Goal: Transaction & Acquisition: Download file/media

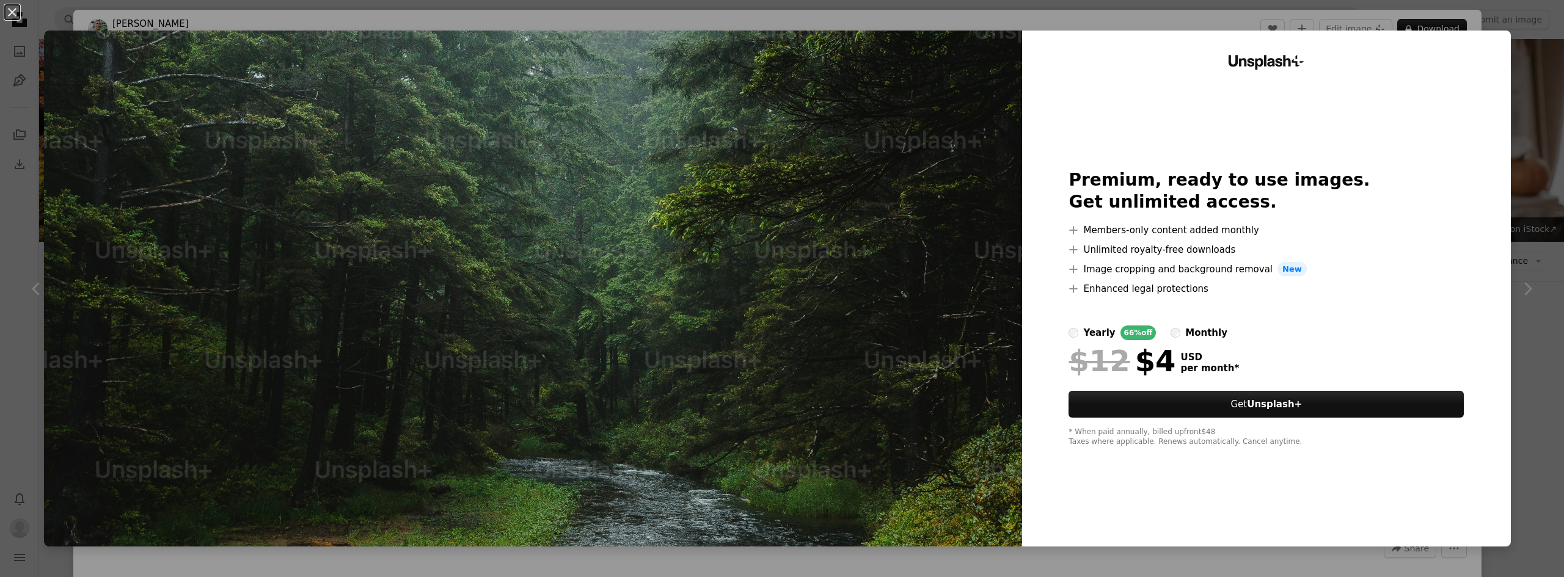
scroll to position [2570, 0]
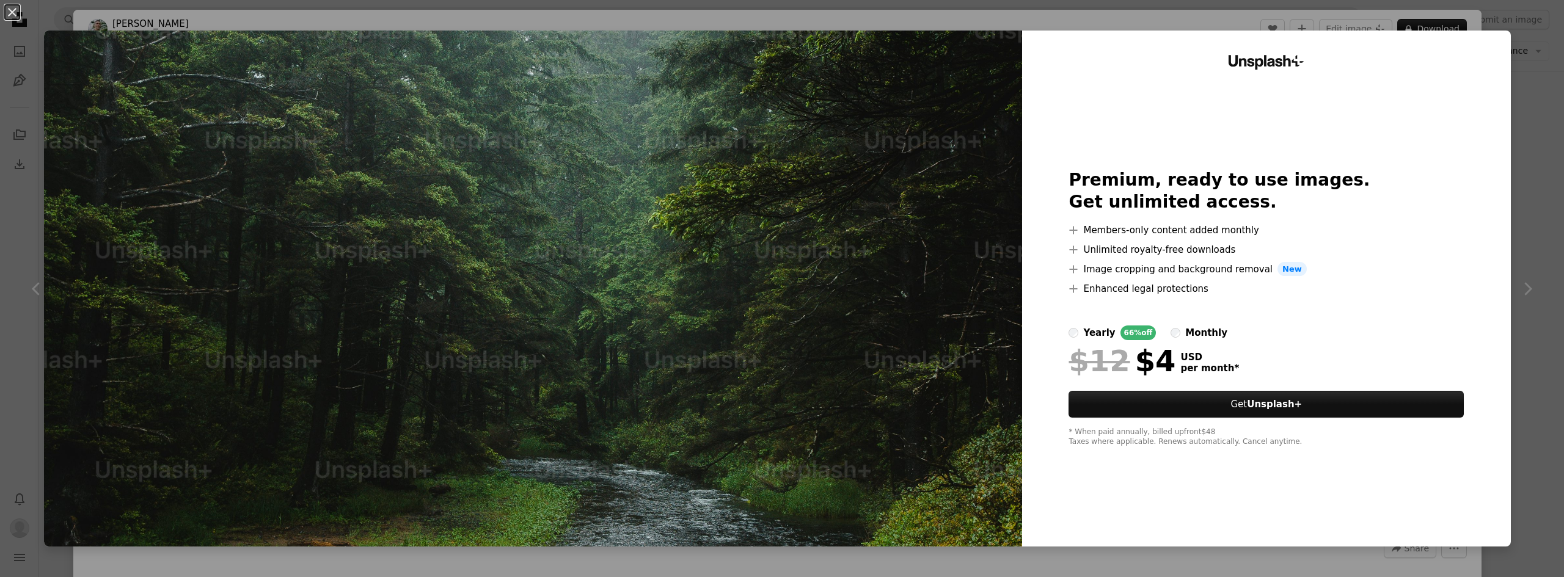
click at [1488, 43] on div "Unsplash+ Premium, ready to use images. Get unlimited access. A plus sign Membe…" at bounding box center [1266, 289] width 489 height 516
click at [1499, 24] on div "An X shape Unsplash+ Premium, ready to use images. Get unlimited access. A plus…" at bounding box center [782, 288] width 1564 height 577
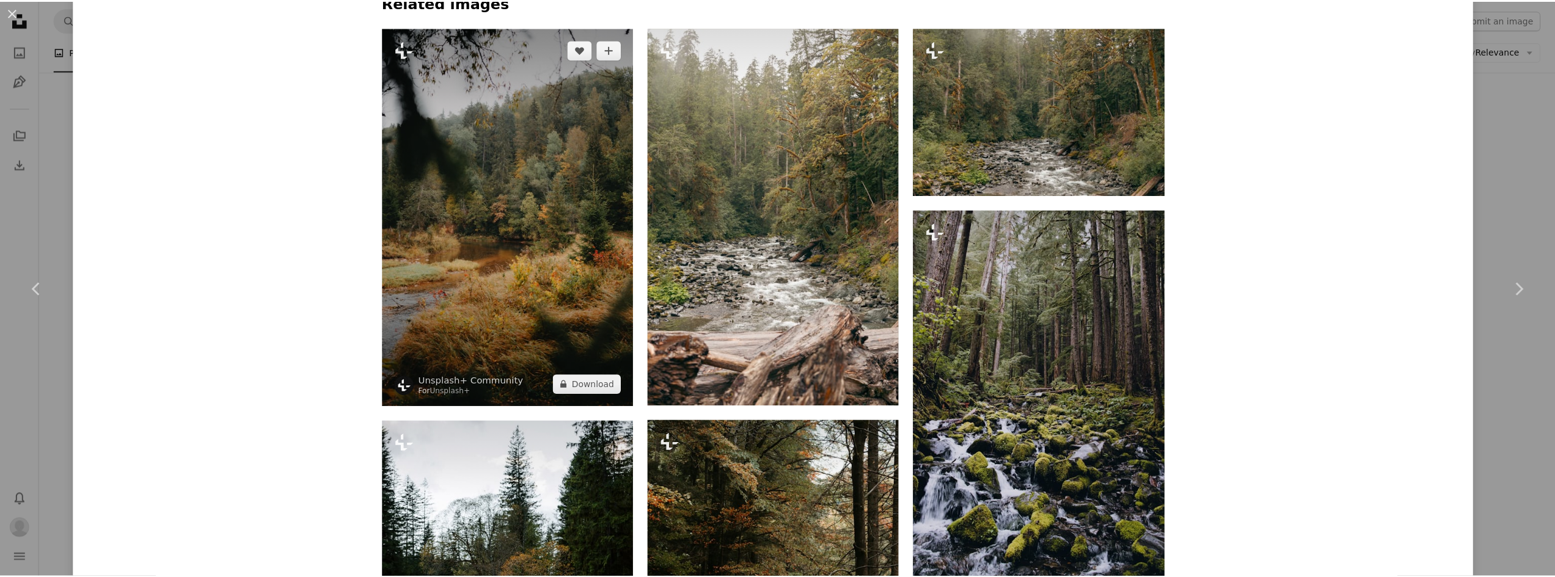
scroll to position [977, 0]
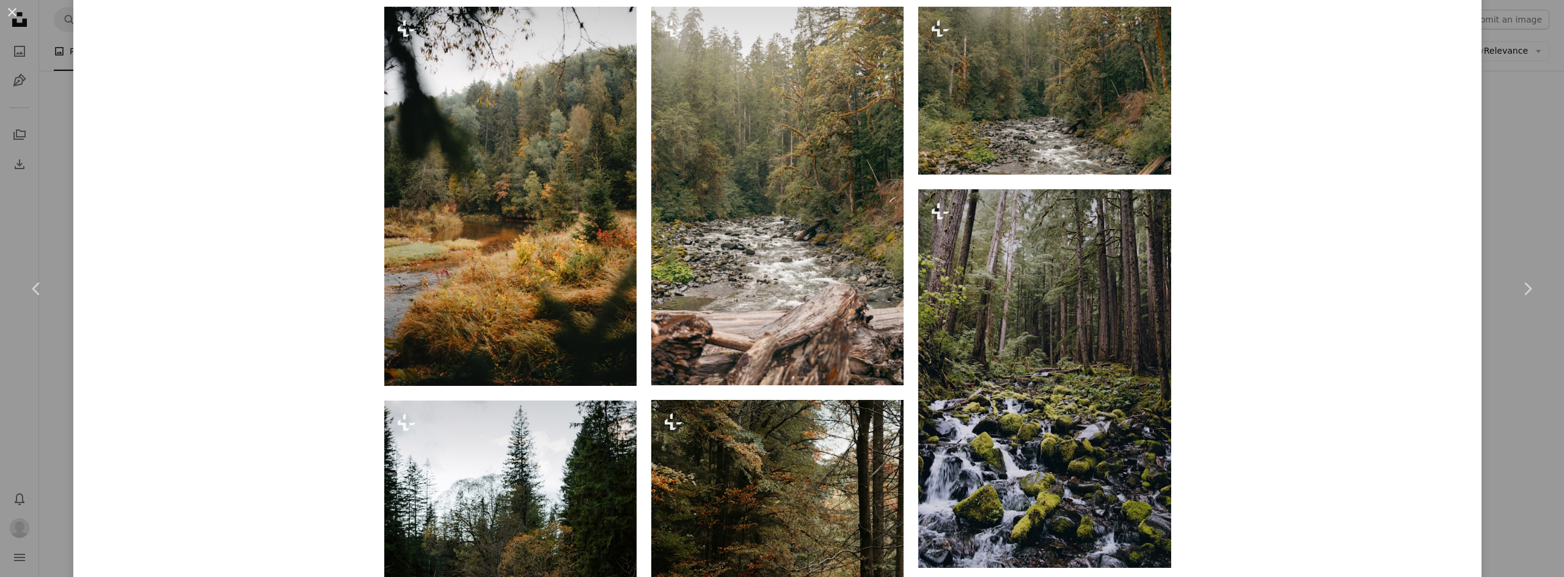
click at [26, 122] on div "An X shape Chevron left Chevron right [PERSON_NAME] For Unsplash+ A heart A plu…" at bounding box center [782, 288] width 1564 height 577
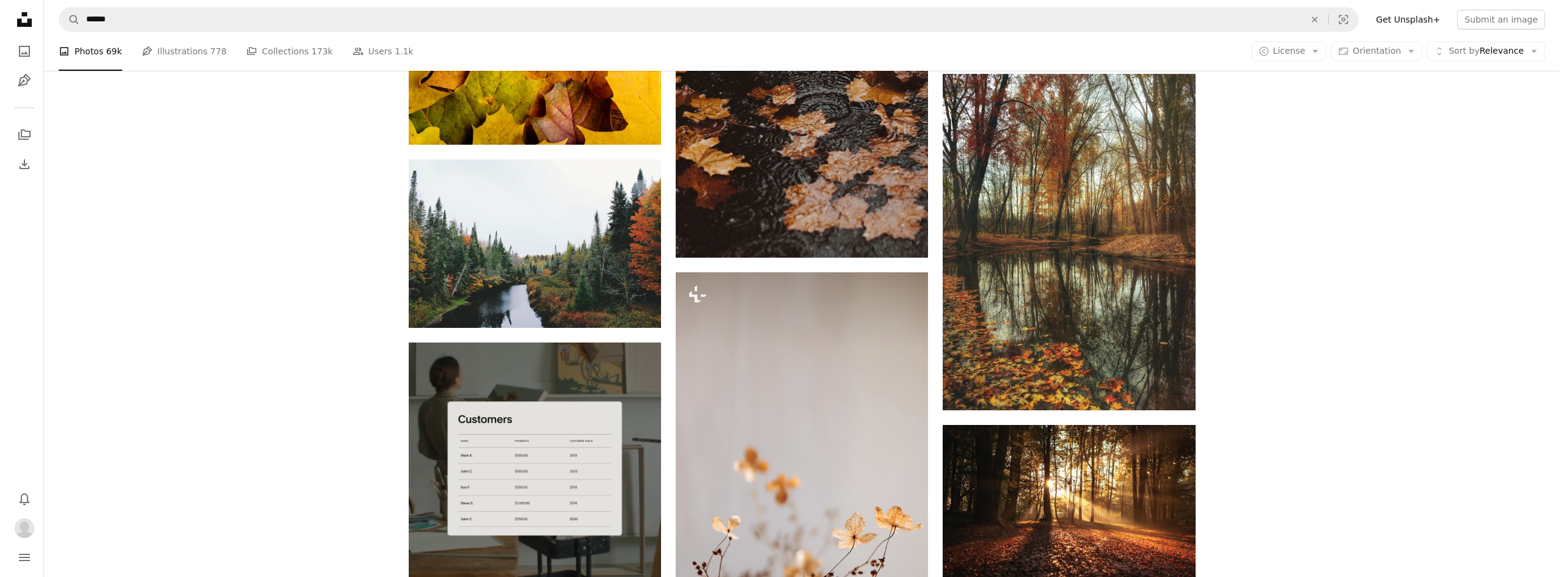
scroll to position [2692, 0]
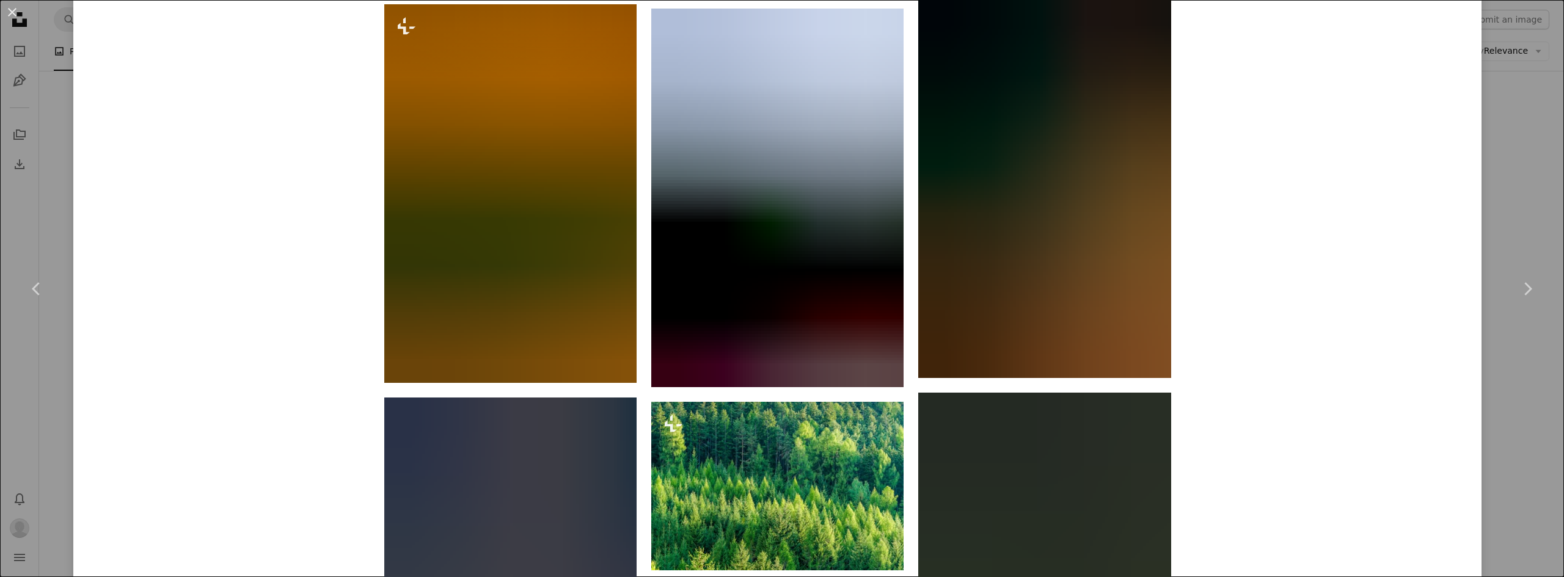
scroll to position [4338, 0]
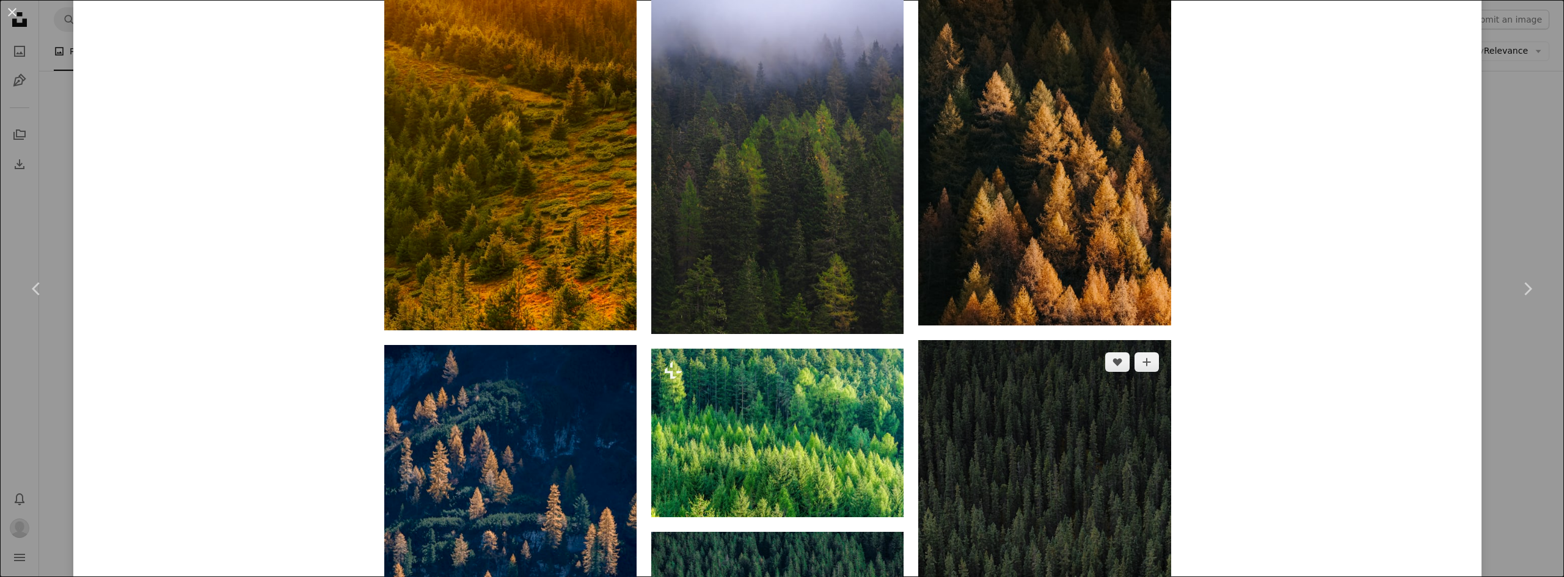
click at [991, 359] on img at bounding box center [1044, 529] width 252 height 379
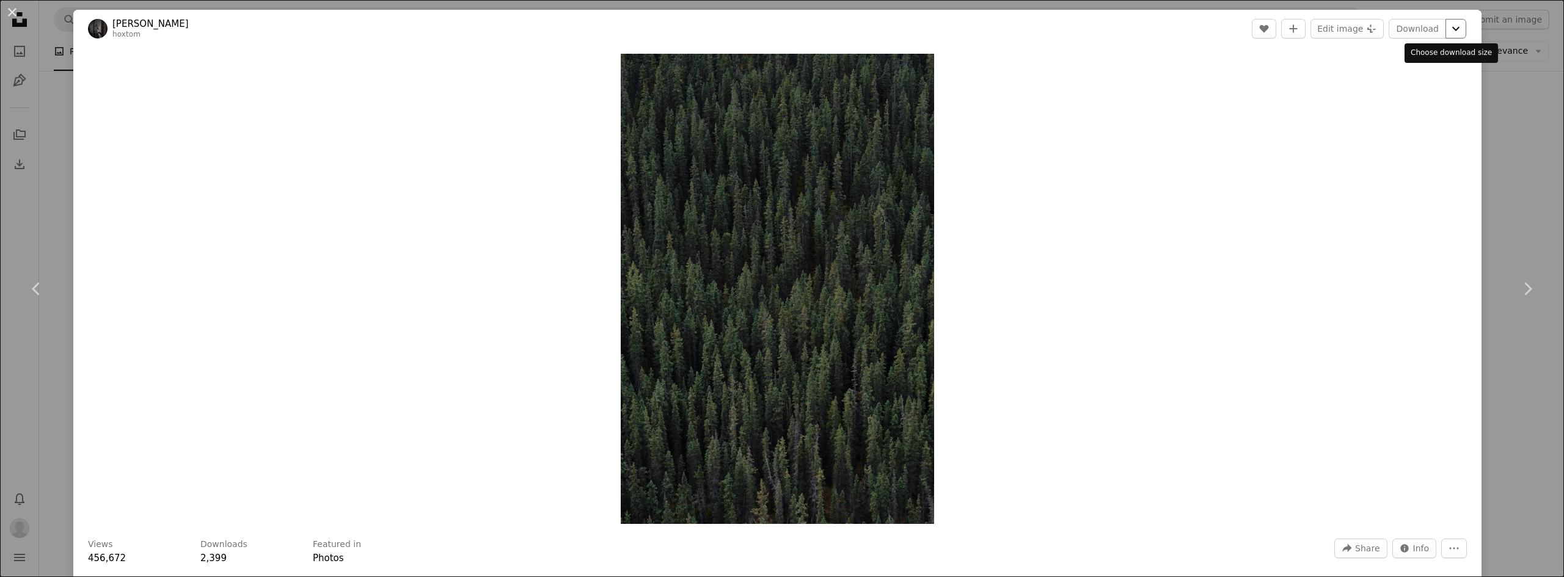
click at [1446, 33] on icon "Chevron down" at bounding box center [1456, 28] width 20 height 15
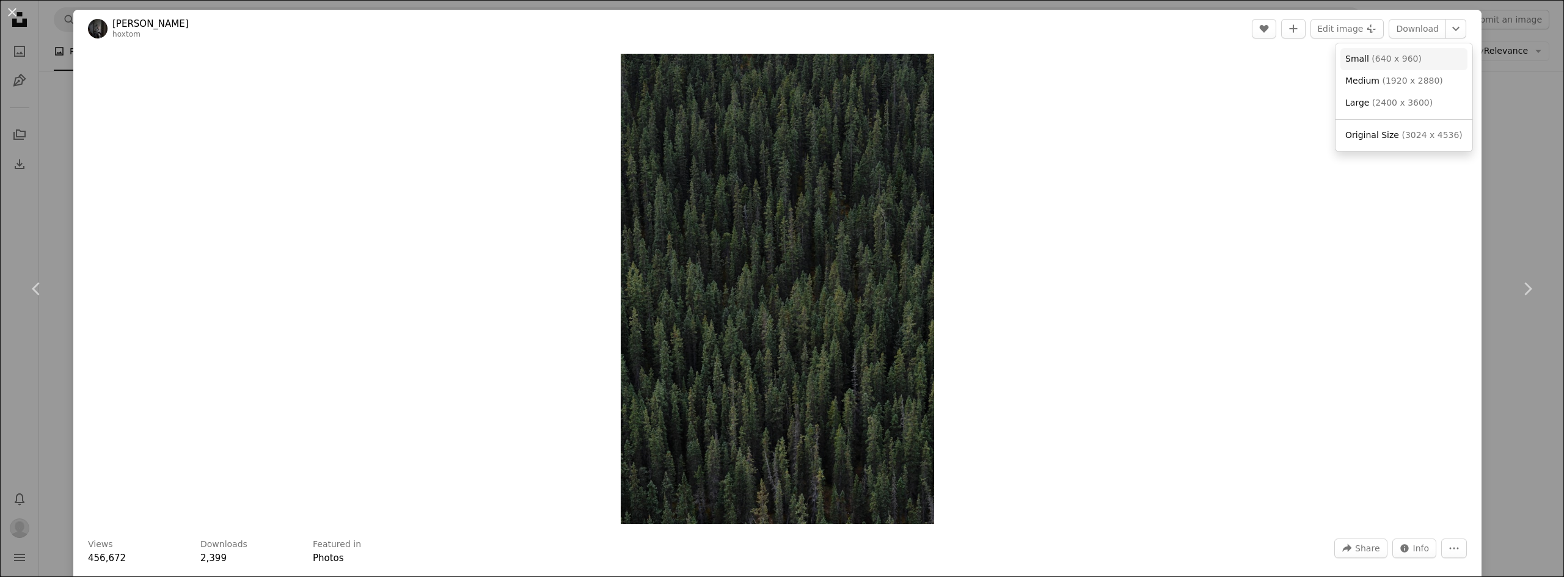
click at [1423, 57] on link "Small ( 640 x 960 )" at bounding box center [1403, 59] width 127 height 22
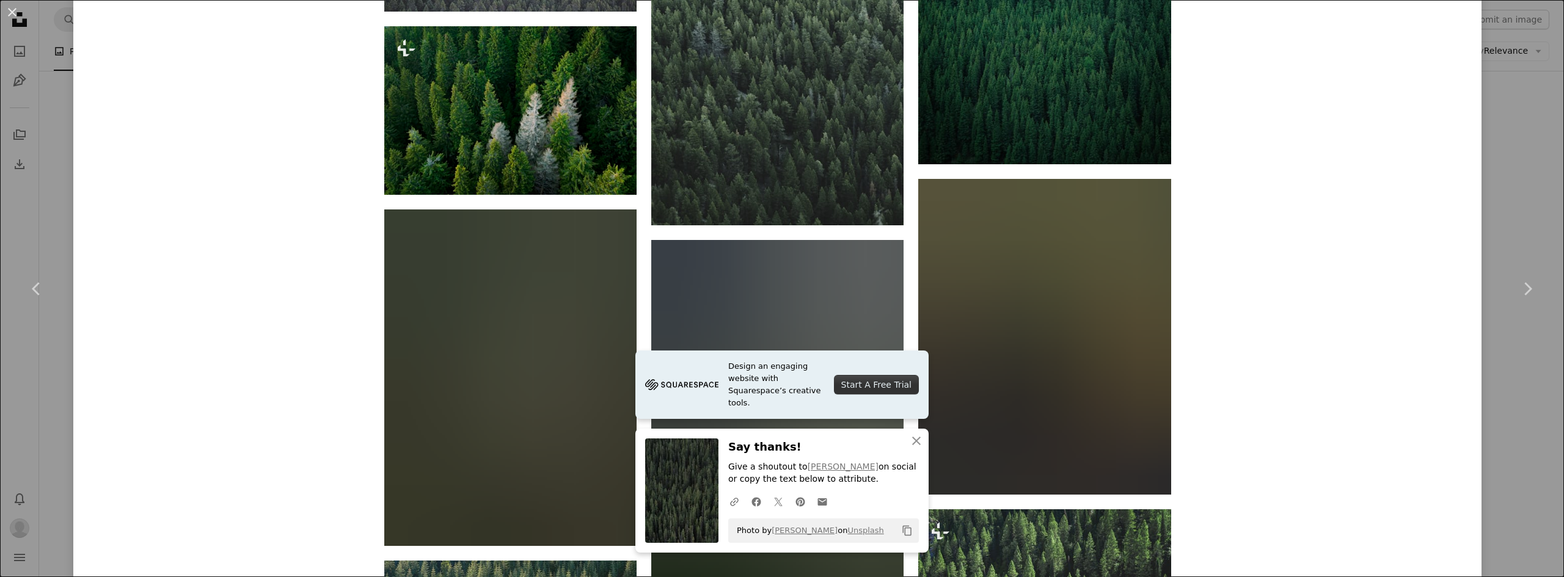
scroll to position [1283, 0]
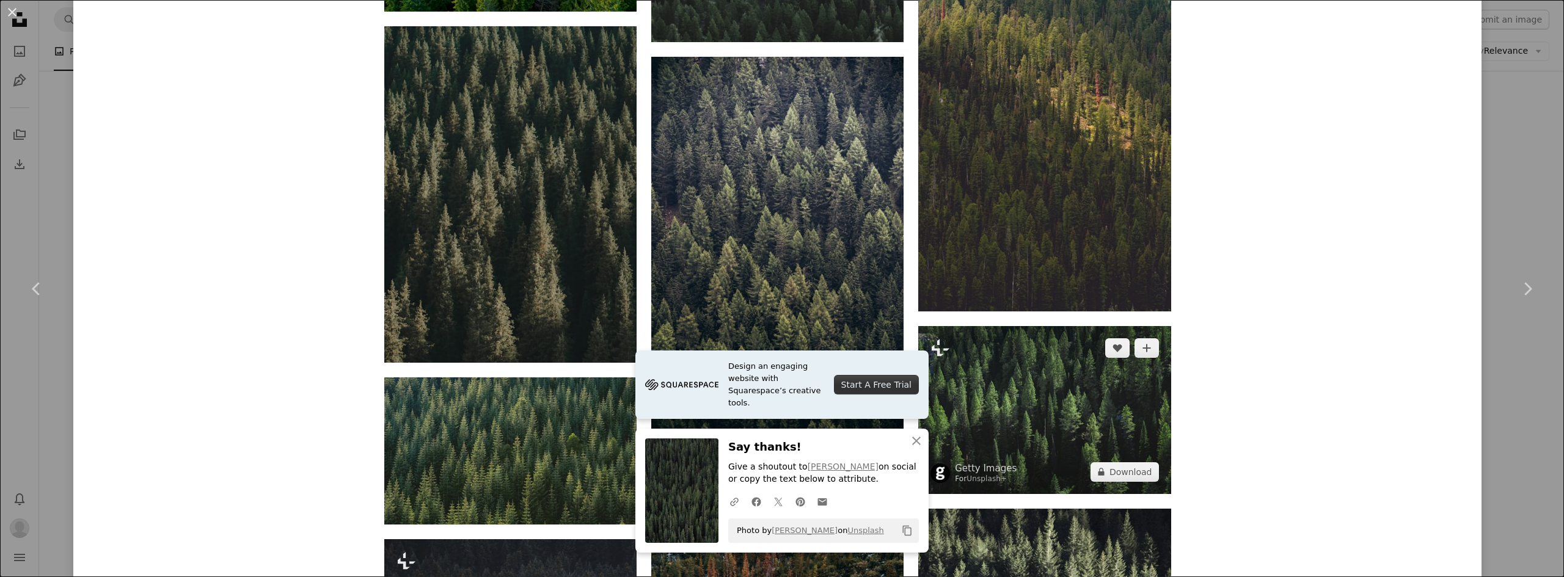
click at [1091, 326] on img at bounding box center [1044, 410] width 252 height 168
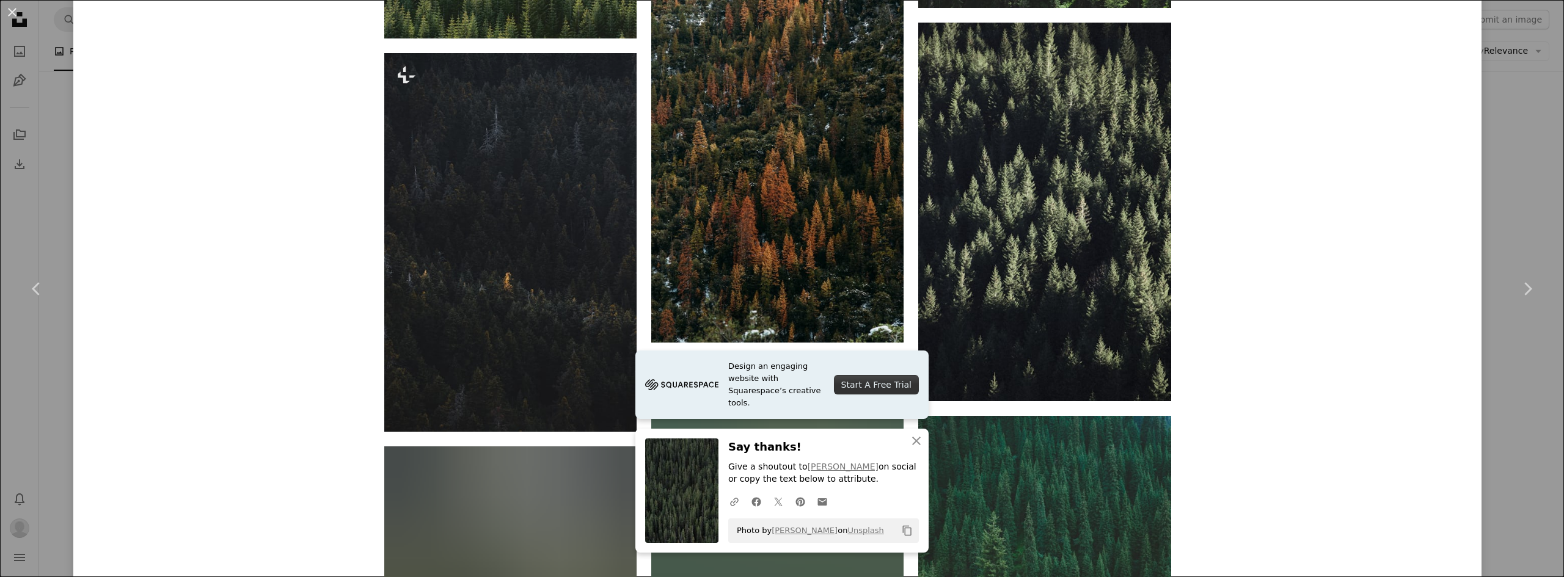
scroll to position [1894, 0]
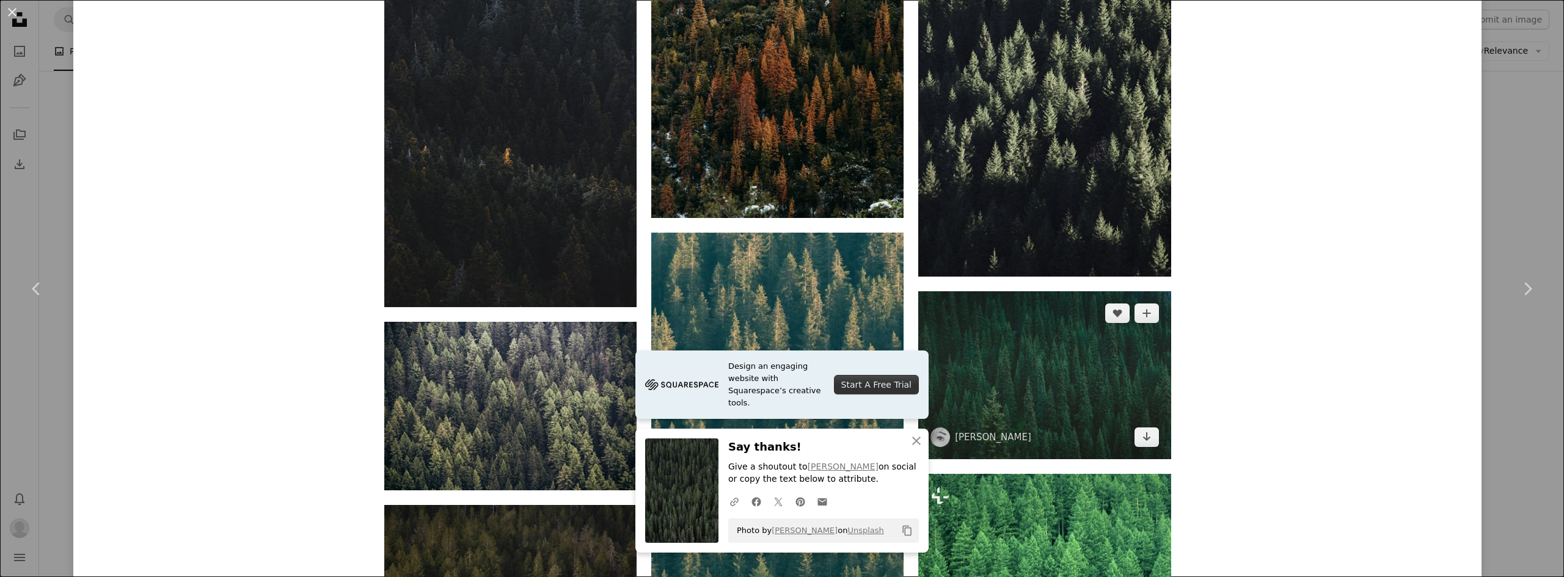
click at [1064, 291] on img at bounding box center [1044, 375] width 252 height 168
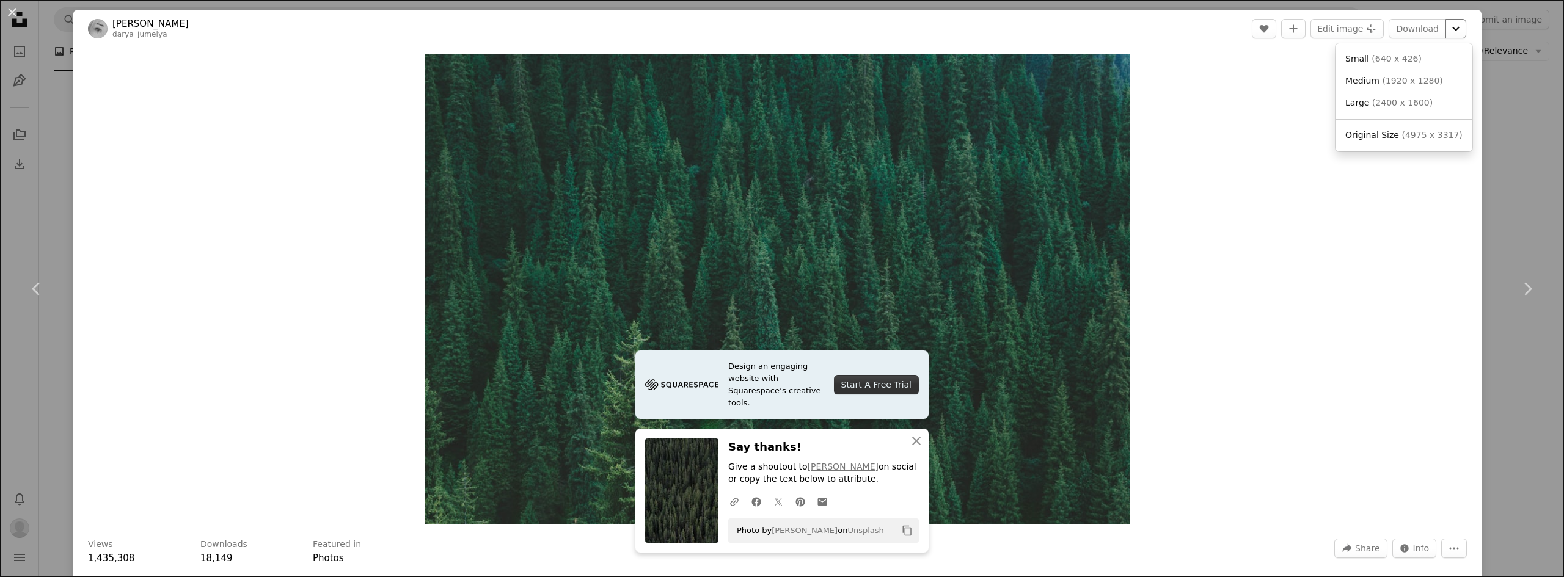
click at [1446, 30] on icon "Chevron down" at bounding box center [1456, 28] width 20 height 15
click at [1426, 79] on span "( 1920 x 1280 )" at bounding box center [1412, 81] width 60 height 10
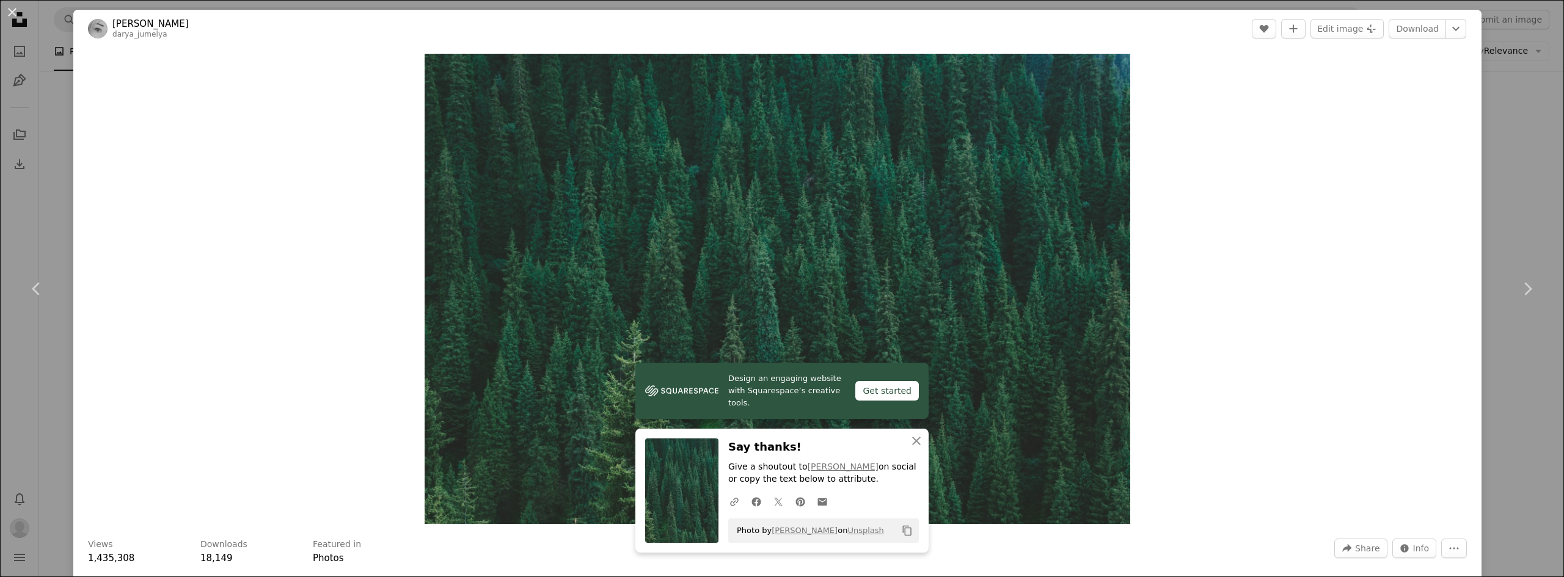
click at [0, 125] on div "An X shape Chevron left Chevron right Design an engaging website with Squarespa…" at bounding box center [782, 288] width 1564 height 577
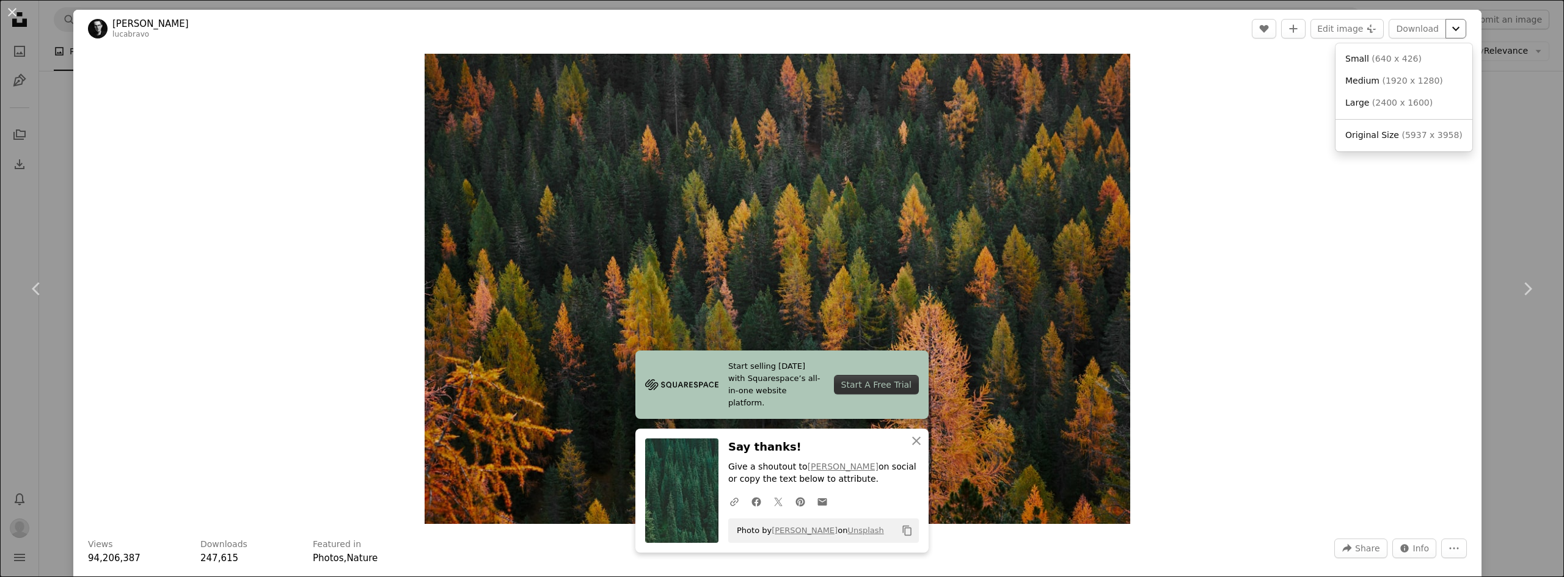
click at [1445, 36] on button "Chevron down" at bounding box center [1455, 29] width 21 height 20
click at [1426, 83] on span "( 1920 x 1280 )" at bounding box center [1412, 81] width 60 height 10
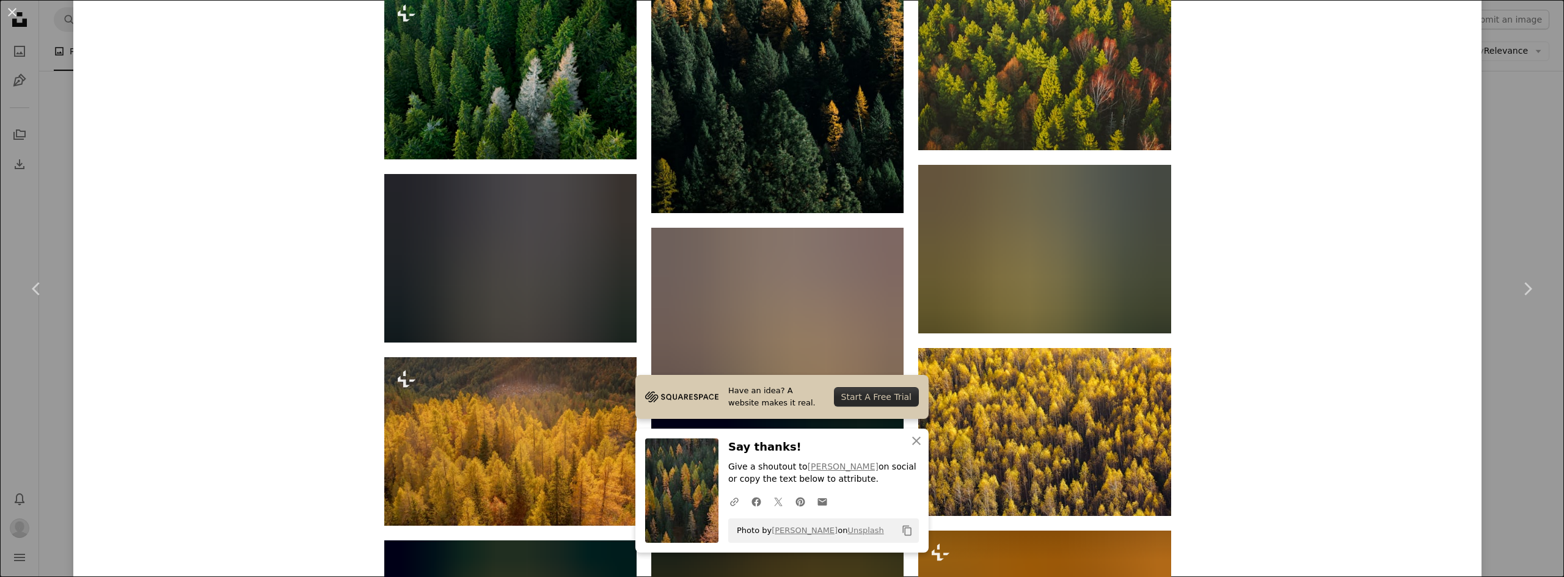
scroll to position [1222, 0]
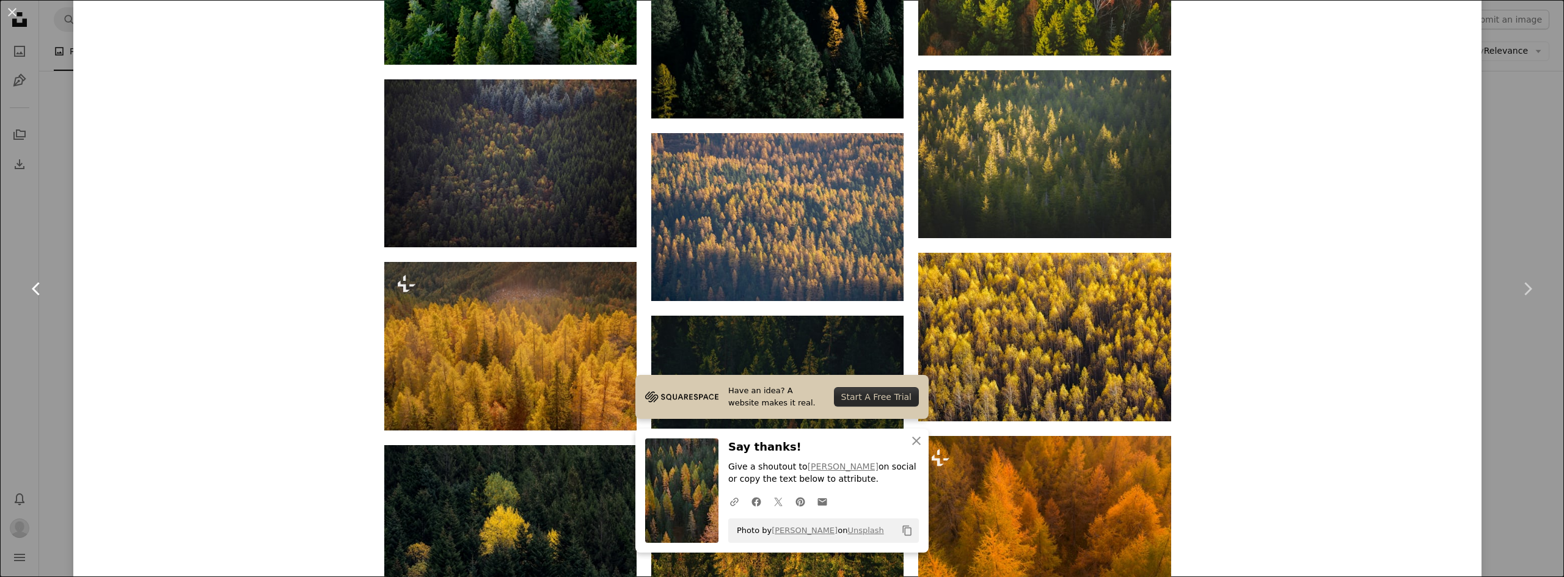
click at [0, 236] on link "Chevron left" at bounding box center [36, 288] width 73 height 117
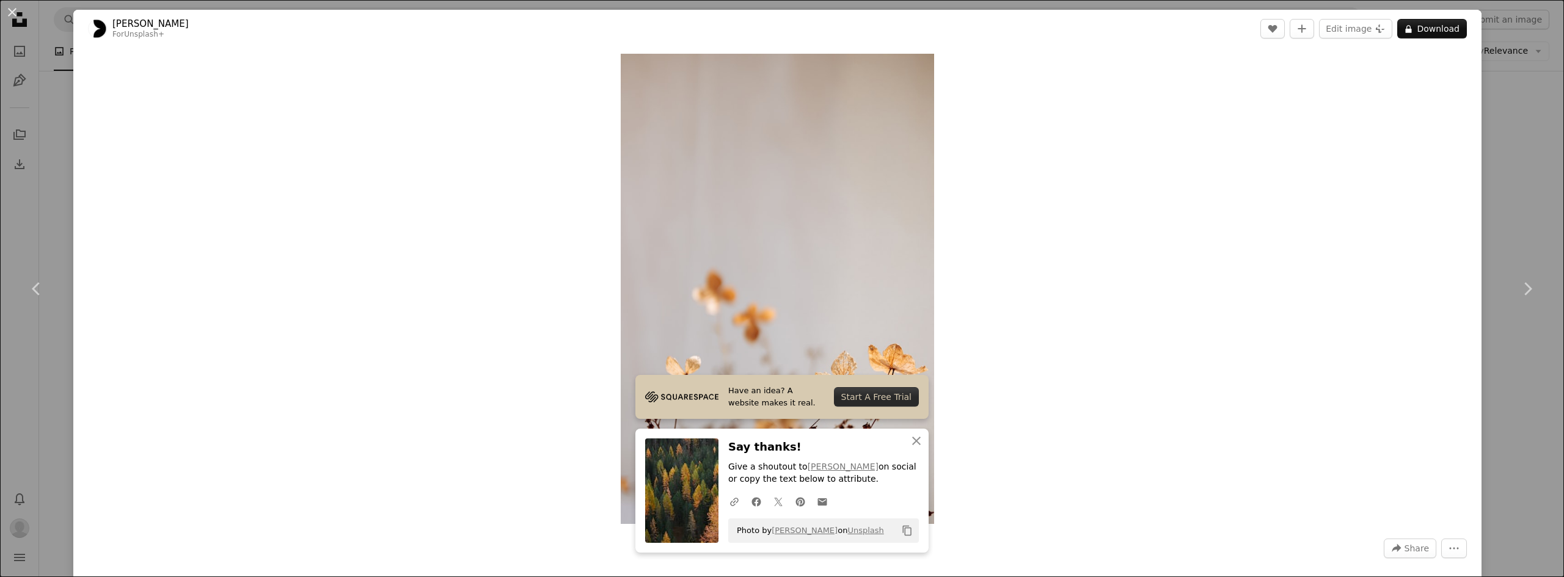
click at [1516, 70] on div "An X shape Chevron left Chevron right Have an idea? A website makes it real. St…" at bounding box center [782, 288] width 1564 height 577
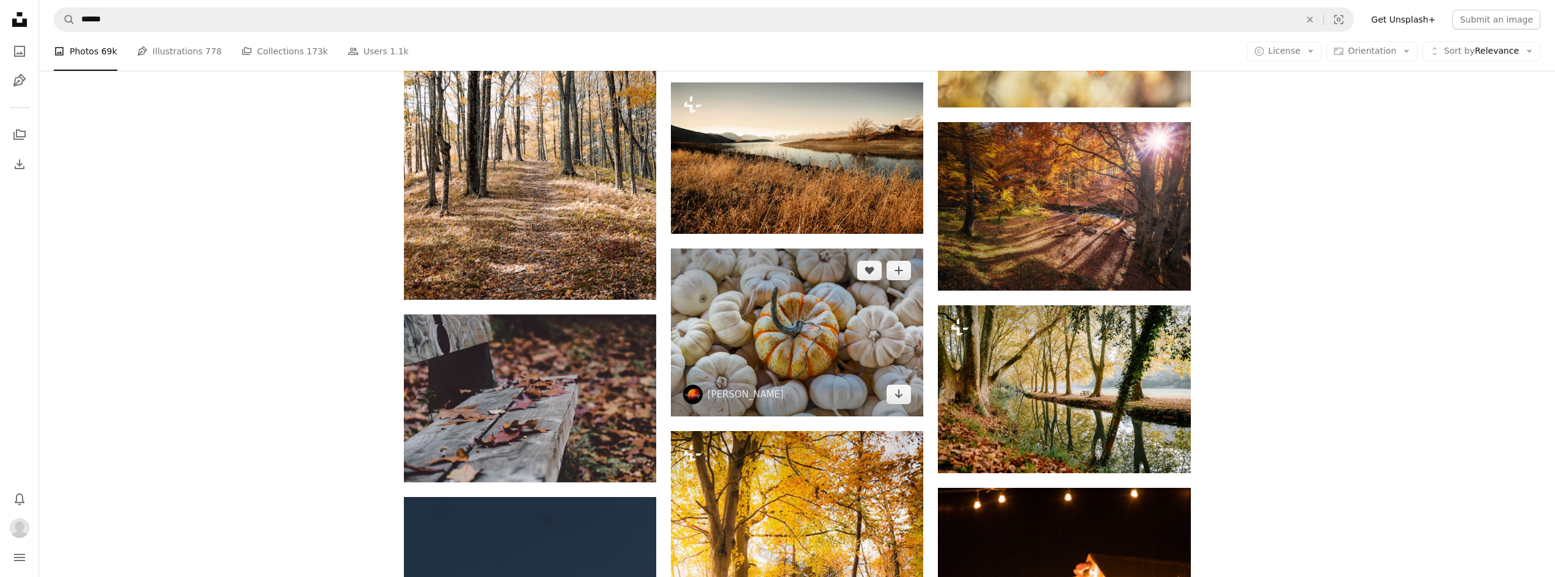
scroll to position [11795, 0]
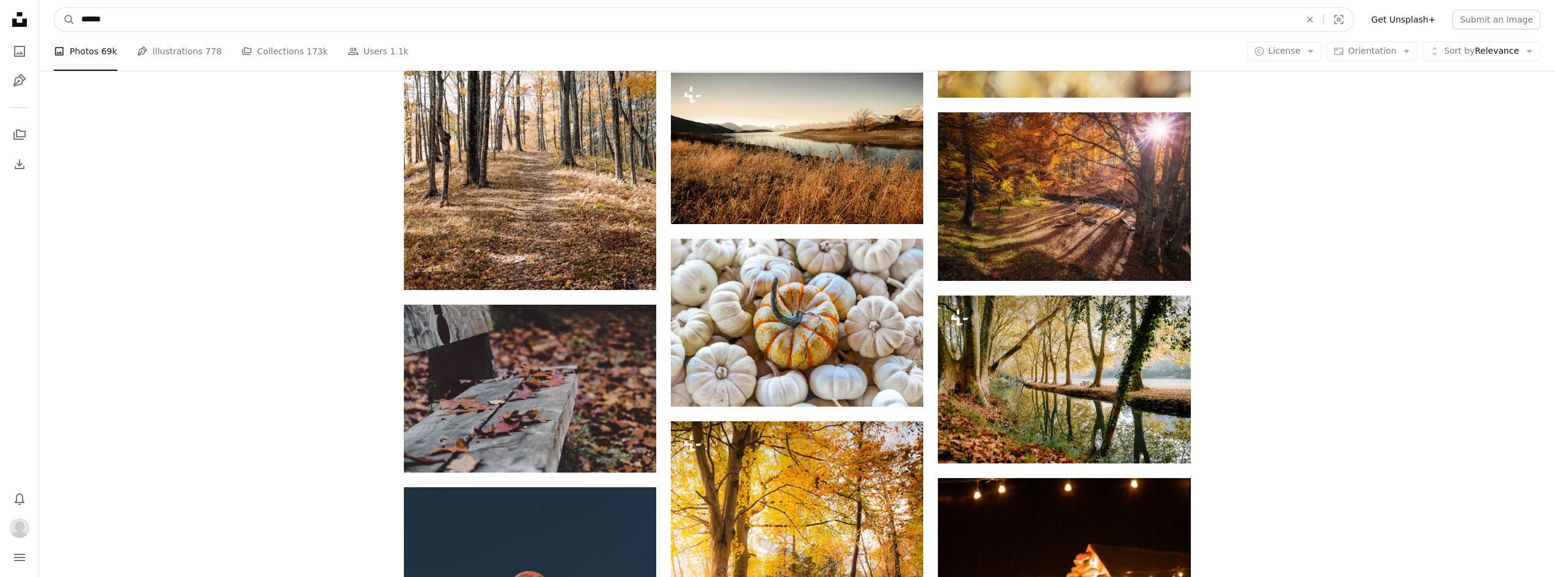
click at [425, 18] on input "******" at bounding box center [685, 19] width 1221 height 23
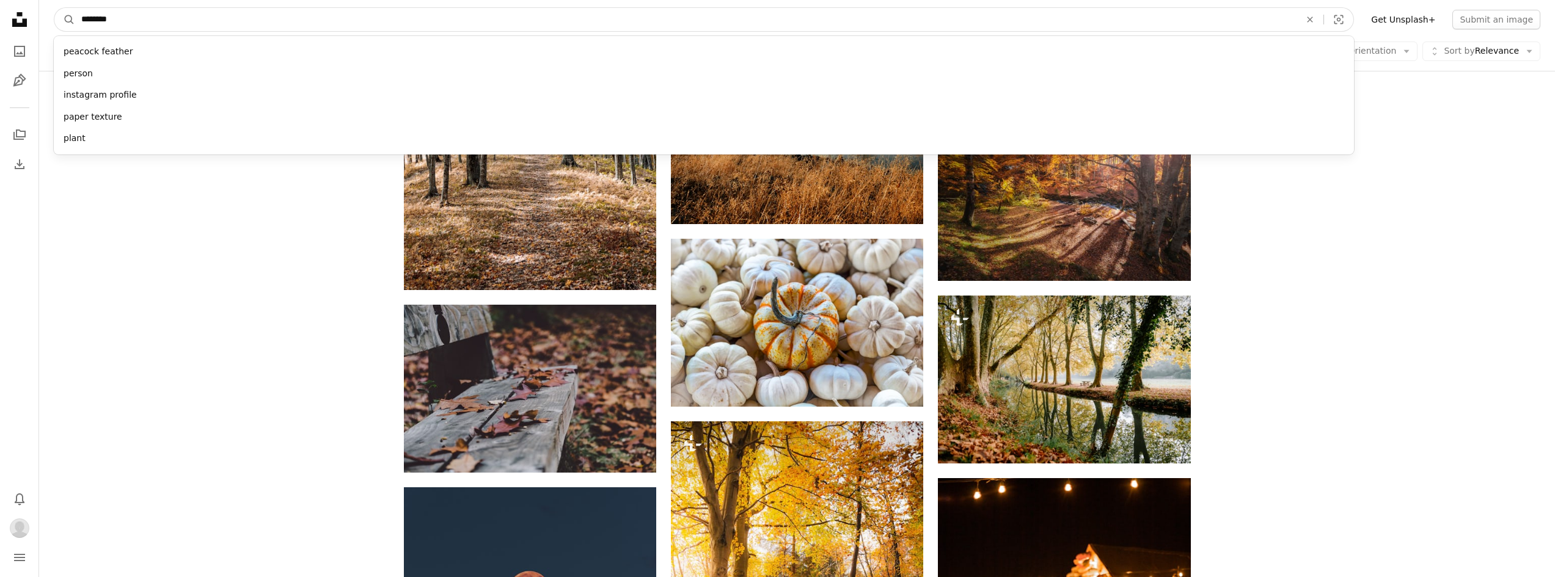
type input "********"
click at [54, 8] on button "A magnifying glass" at bounding box center [64, 19] width 21 height 23
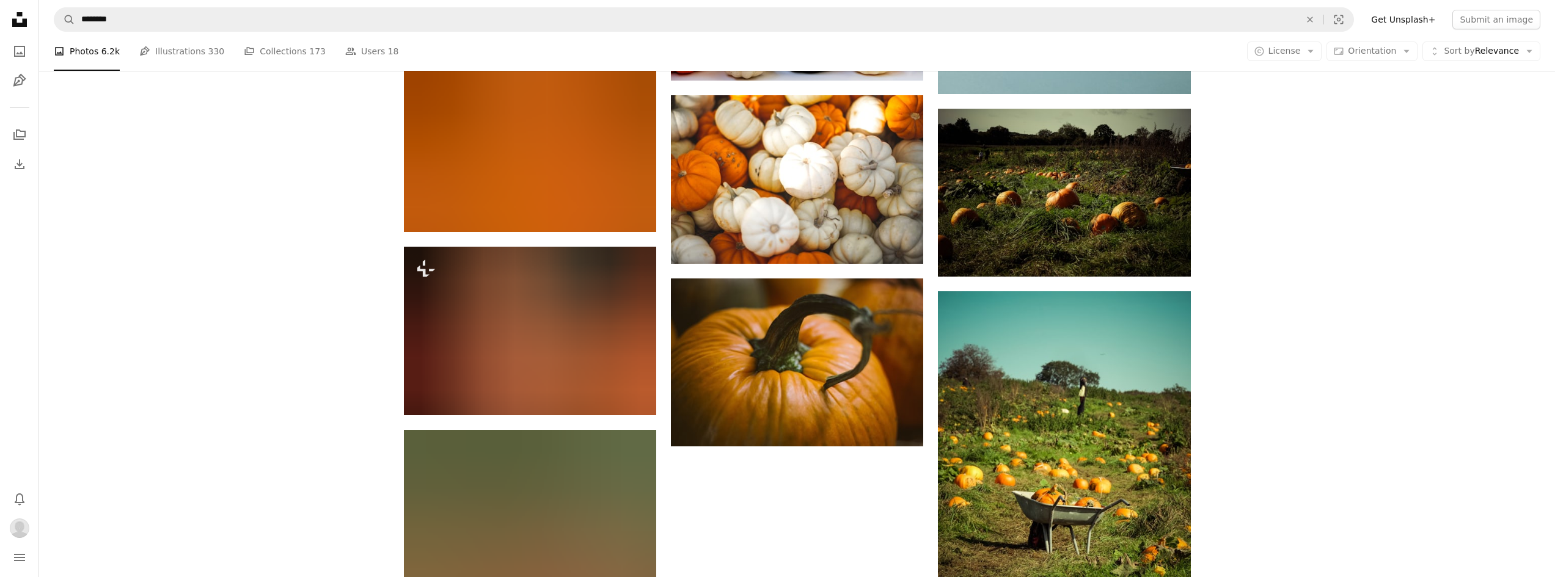
scroll to position [1772, 0]
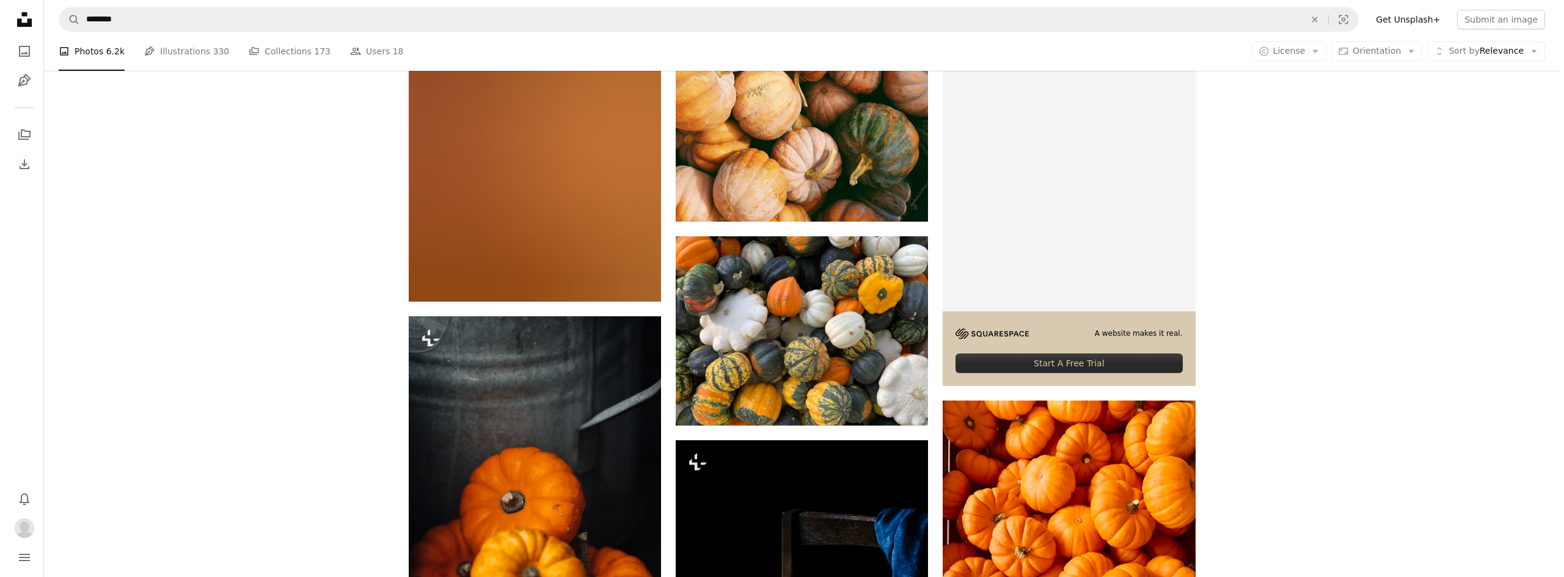
scroll to position [5559, 0]
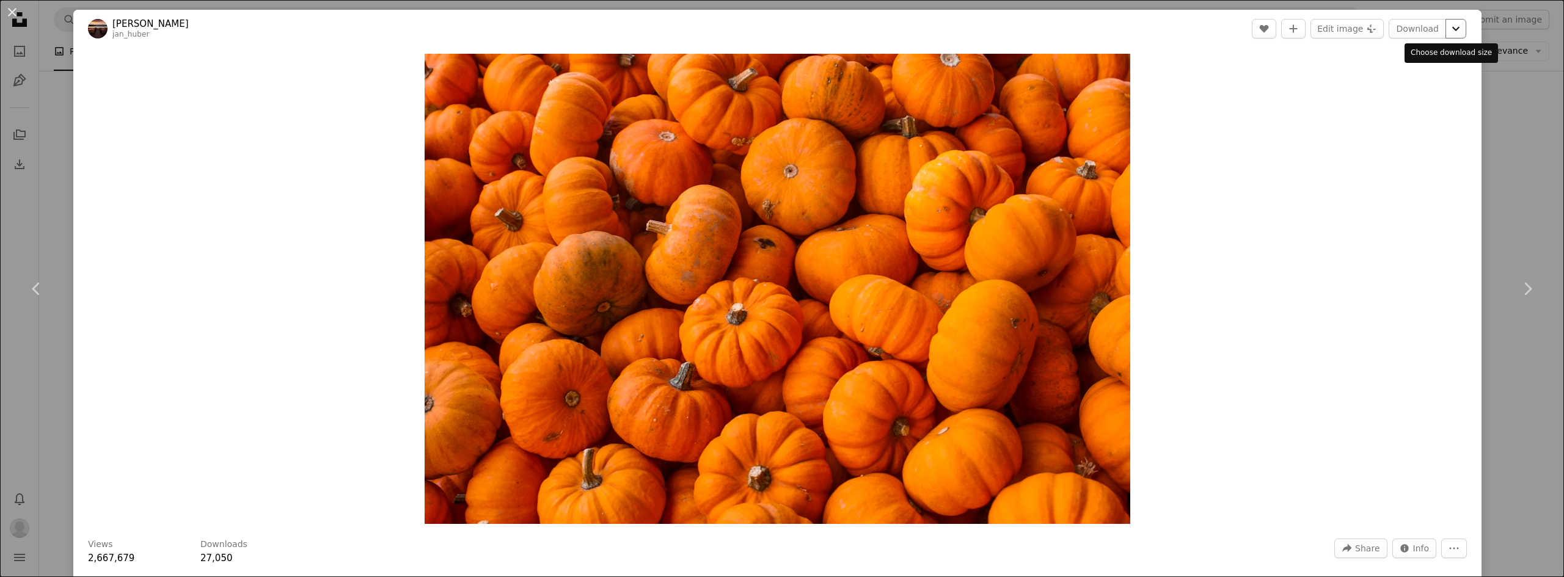
click at [1446, 27] on icon "Chevron down" at bounding box center [1456, 28] width 20 height 15
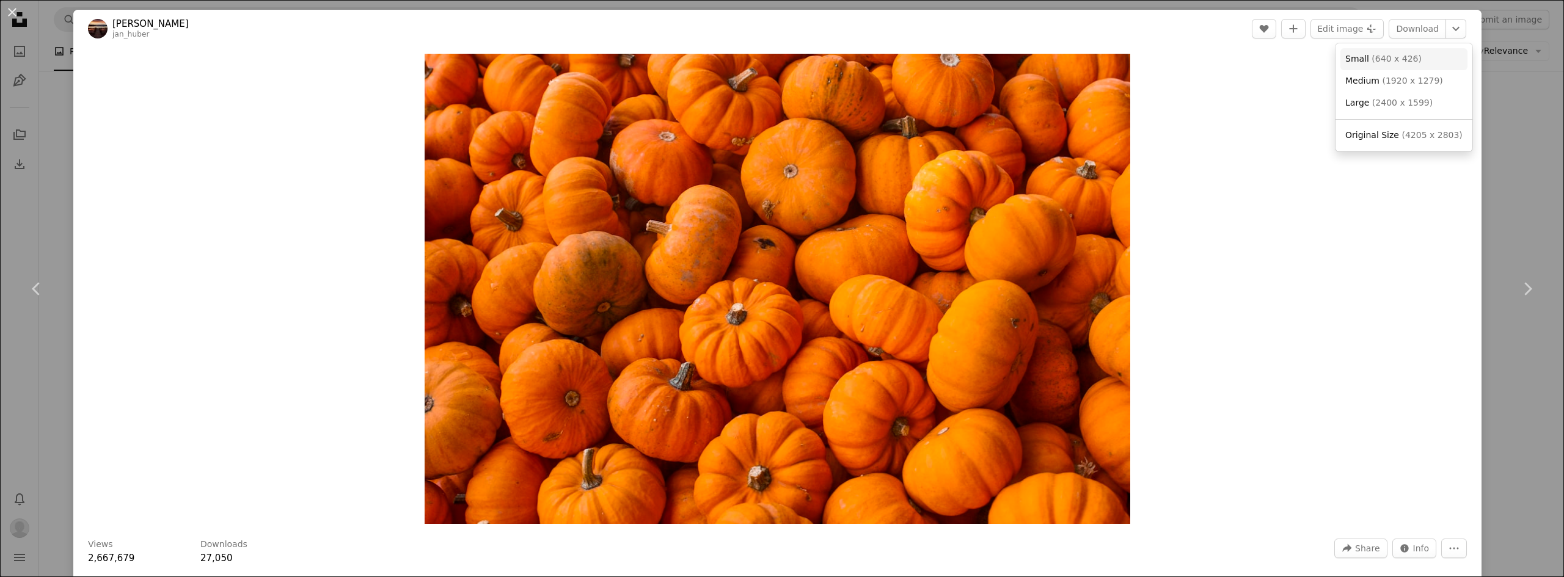
click at [1425, 53] on link "Small ( 640 x 426 )" at bounding box center [1403, 59] width 127 height 22
